Goal: Task Accomplishment & Management: Manage account settings

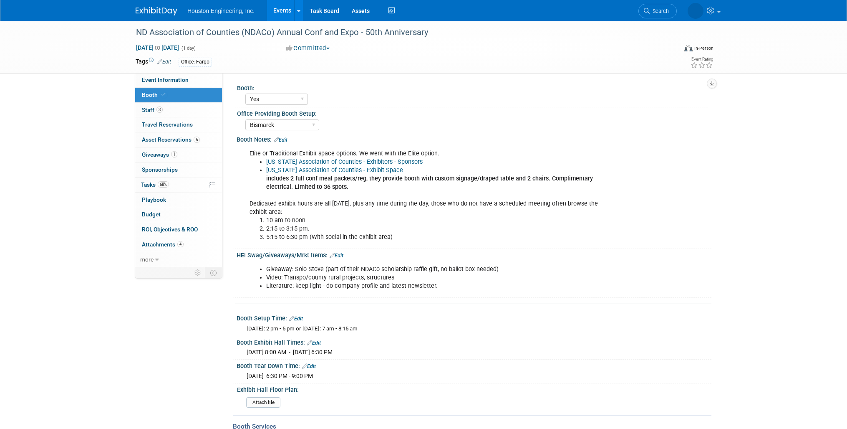
select select "Yes"
select select "Bismarck"
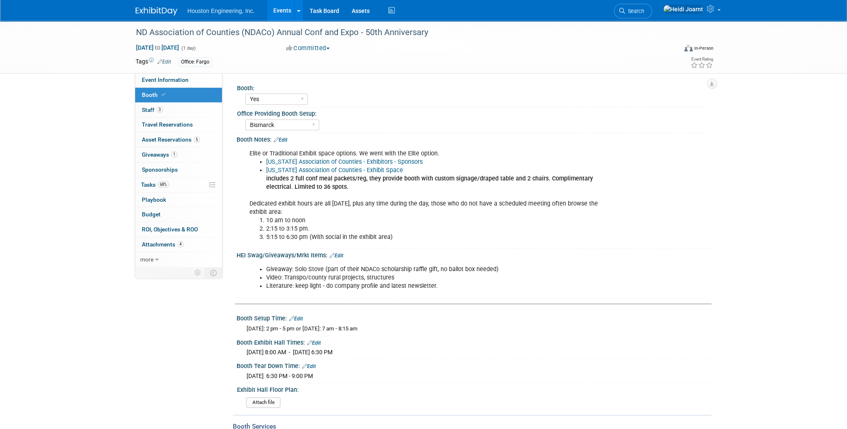
click at [284, 6] on link "Events" at bounding box center [282, 10] width 30 height 21
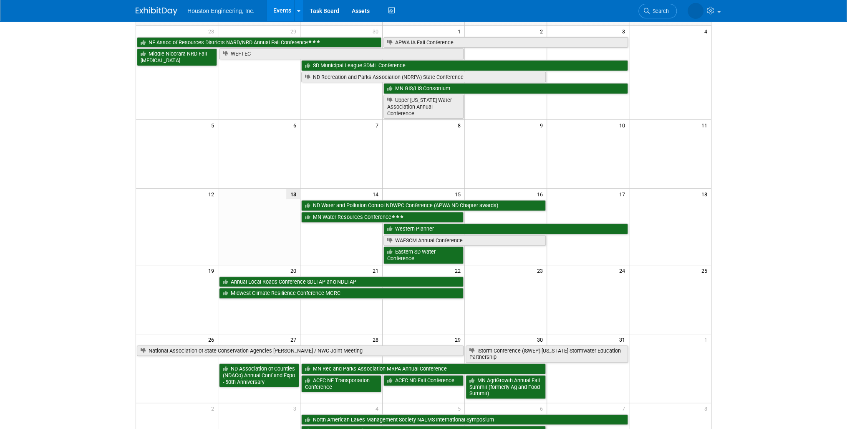
scroll to position [134, 0]
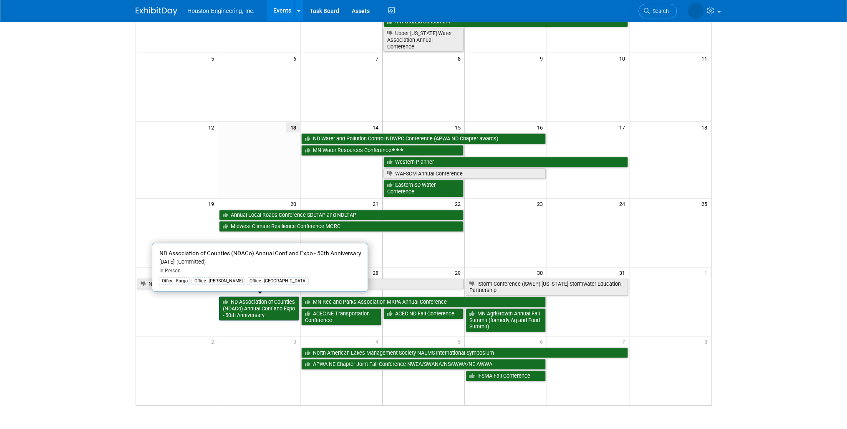
click at [266, 311] on link "ND Association of Counties (NDACo) Annual Conf and Expo - 50th Anniversary" at bounding box center [259, 308] width 80 height 24
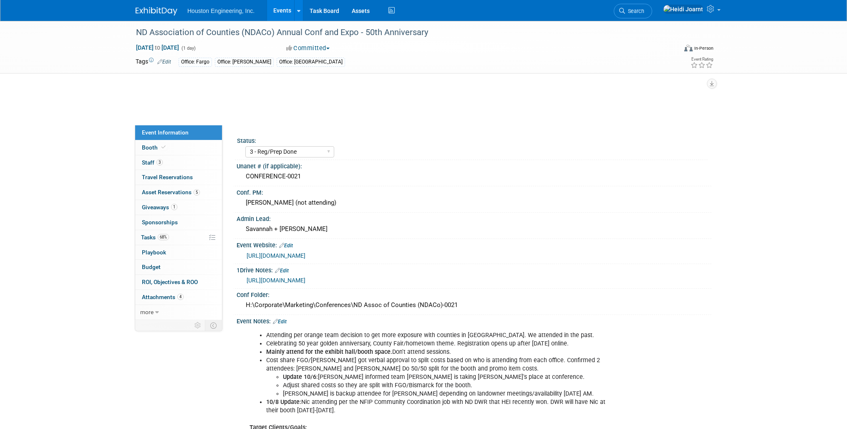
select select "3 - Reg/Prep Done"
select select "No"
select select "Transportation"
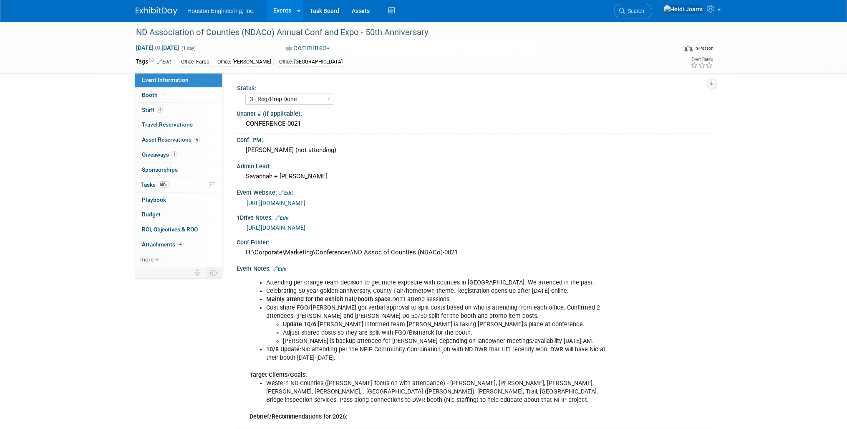
click at [283, 269] on link "Edit" at bounding box center [280, 269] width 14 height 6
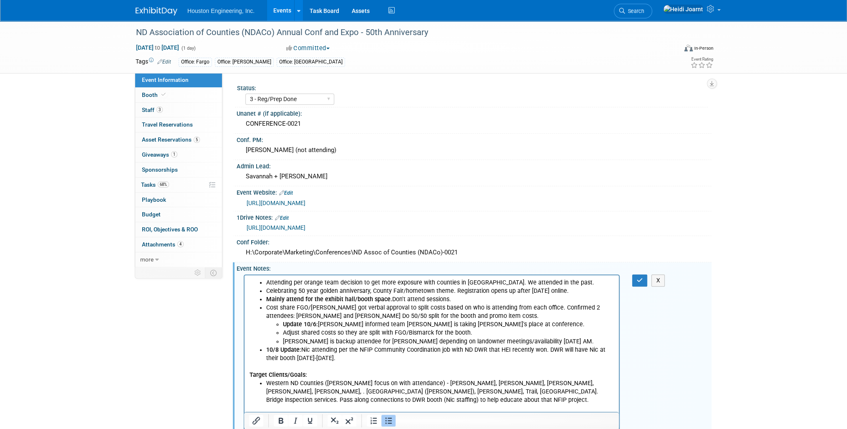
click at [335, 391] on li "Western ND Counties ([PERSON_NAME] focus on with attendance) - [PERSON_NAME], […" at bounding box center [440, 391] width 348 height 25
click at [442, 389] on li "Western ND Counties ([PERSON_NAME] focus on with attendance) - [PERSON_NAME], […" at bounding box center [440, 395] width 348 height 33
drag, startPoint x: 534, startPoint y: 381, endPoint x: 569, endPoint y: 383, distance: 35.1
click at [569, 383] on li "Western ND Counties ([PERSON_NAME] focus on with attendance) - [PERSON_NAME], […" at bounding box center [440, 395] width 348 height 33
click at [641, 278] on icon "button" at bounding box center [640, 280] width 6 height 6
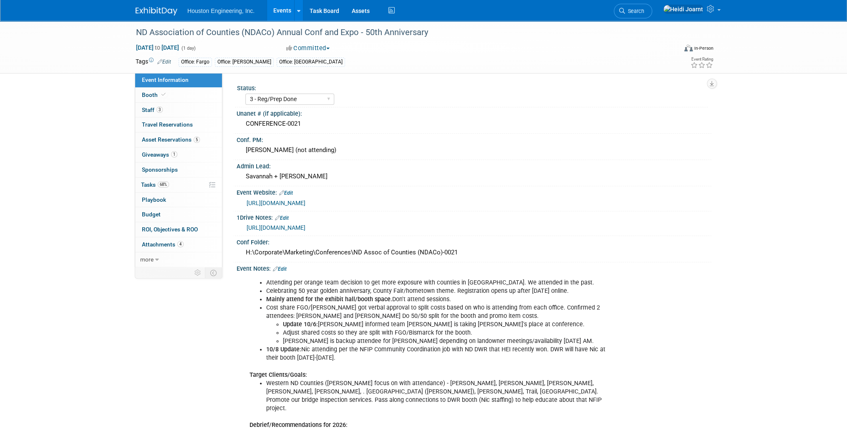
click at [287, 12] on link "Events" at bounding box center [282, 10] width 30 height 21
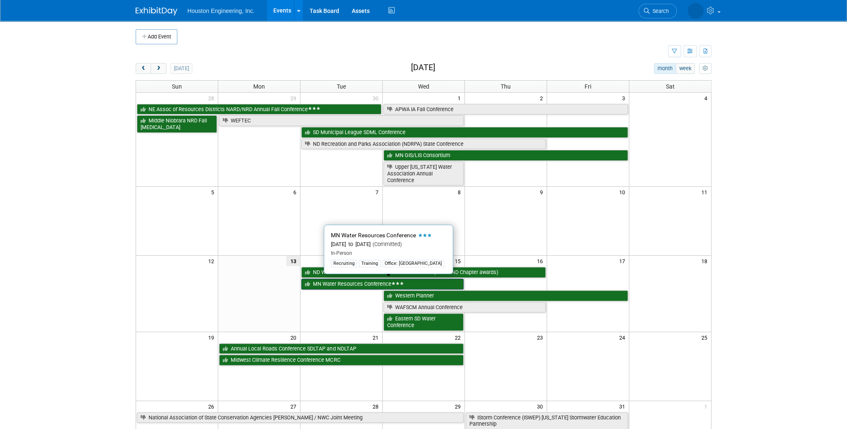
scroll to position [167, 0]
